Goal: Obtain resource: Download file/media

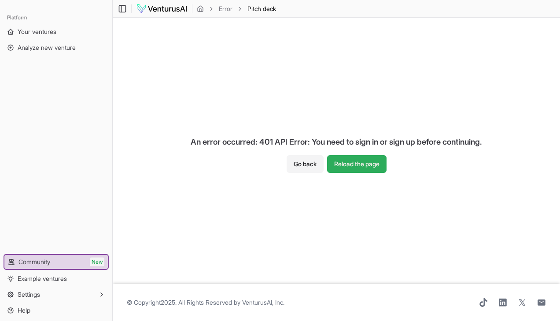
click at [348, 165] on button "Reload the page" at bounding box center [356, 164] width 59 height 18
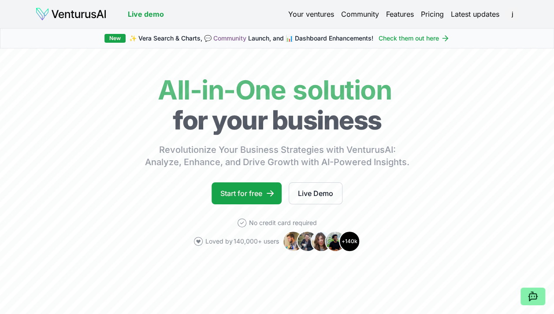
click at [319, 15] on link "Your ventures" at bounding box center [311, 14] width 46 height 11
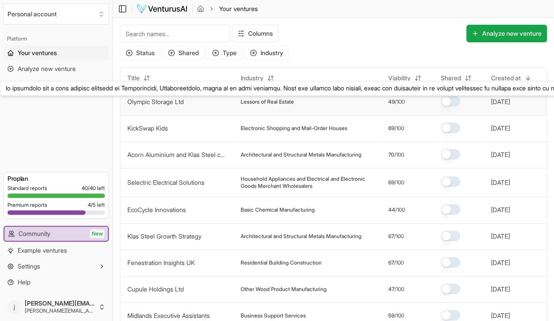
click at [181, 104] on link "Olympic Storage Ltd" at bounding box center [155, 101] width 56 height 7
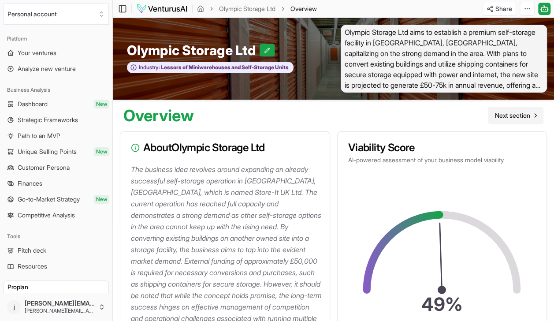
click at [534, 109] on link "Next section" at bounding box center [515, 116] width 55 height 18
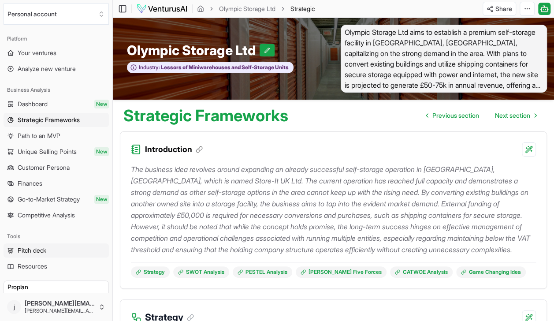
click at [43, 251] on span "Pitch deck" at bounding box center [32, 250] width 29 height 9
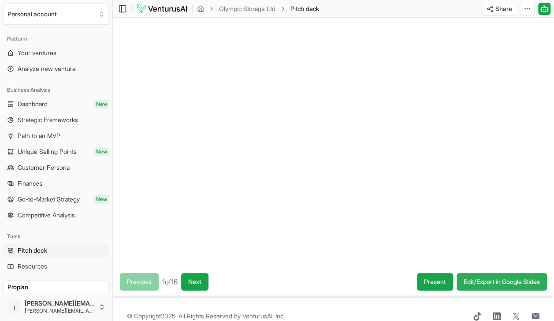
click at [476, 285] on link "Edit/Export in Google Slides" at bounding box center [501, 282] width 90 height 18
click at [505, 13] on html "We value your privacy We use cookies to enhance your browsing experience, serve…" at bounding box center [277, 160] width 554 height 321
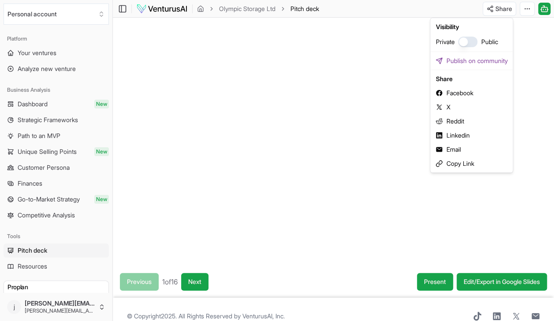
click at [314, 7] on html "We value your privacy We use cookies to enhance your browsing experience, serve…" at bounding box center [277, 160] width 554 height 321
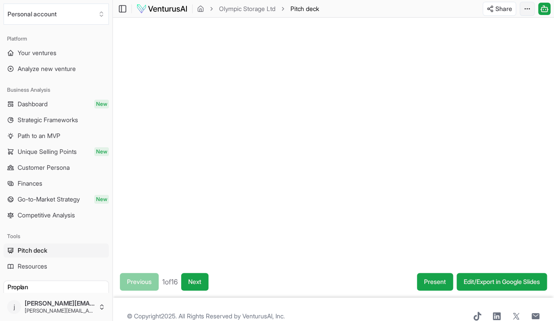
click at [520, 7] on html "We value your privacy We use cookies to enhance your browsing experience, serve…" at bounding box center [277, 160] width 554 height 321
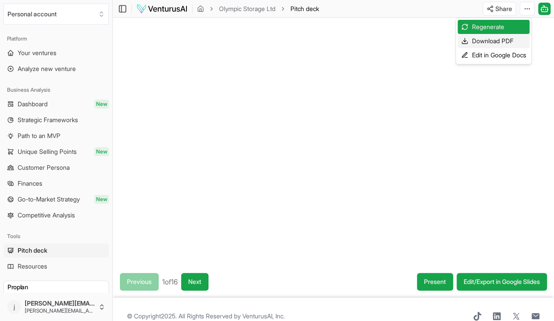
click at [494, 41] on div "Download PDF" at bounding box center [493, 41] width 72 height 14
